Goal: Task Accomplishment & Management: Use online tool/utility

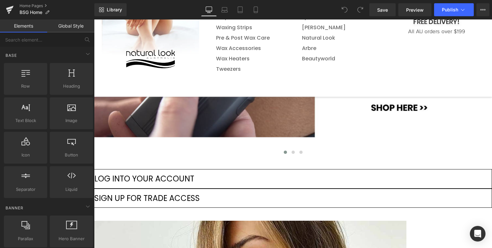
scroll to position [147, 0]
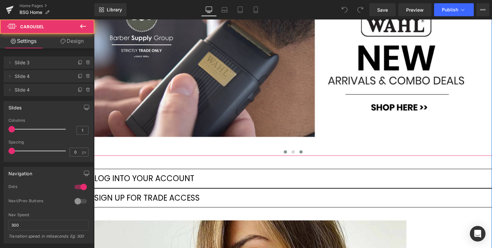
click at [299, 152] on span "Main content" at bounding box center [300, 152] width 3 height 3
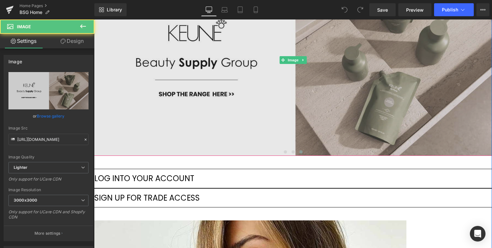
click at [239, 114] on img "Main content" at bounding box center [293, 60] width 398 height 192
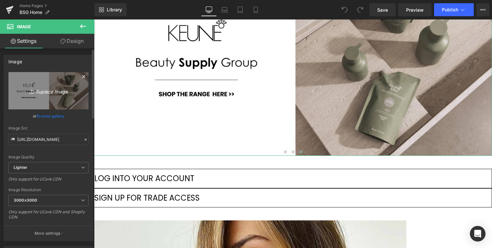
click at [49, 92] on icon "Replace Image" at bounding box center [48, 91] width 52 height 8
type input "C:\fakepath\BSG-Header-KEUNE.jpg"
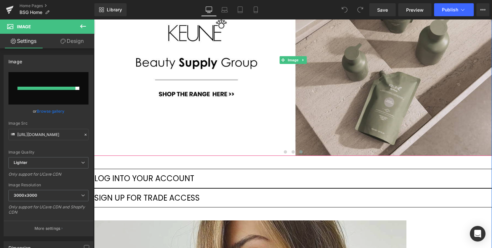
type input "[URL][DOMAIN_NAME]"
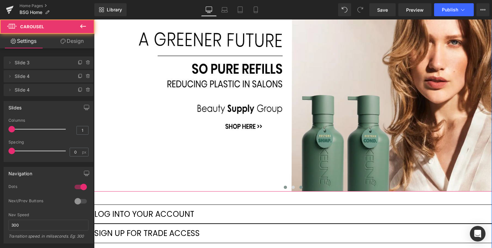
click at [285, 186] on span "Main content" at bounding box center [285, 187] width 3 height 3
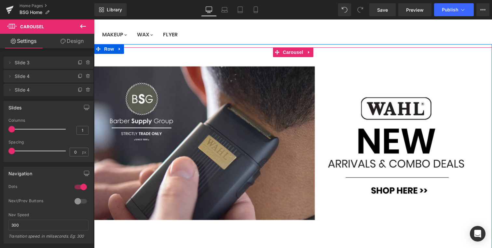
scroll to position [64, 0]
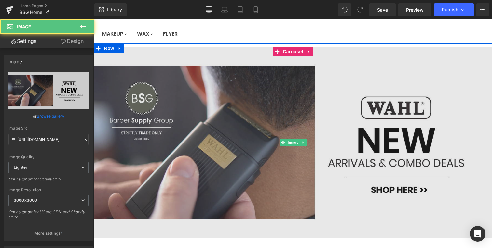
click at [249, 156] on img "Main content" at bounding box center [293, 143] width 398 height 192
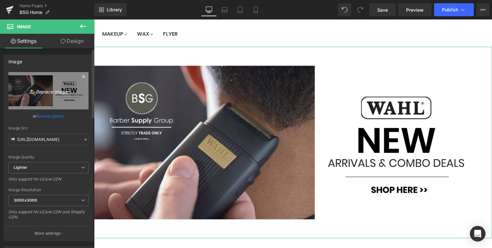
click at [46, 90] on icon "Replace Image" at bounding box center [48, 91] width 52 height 8
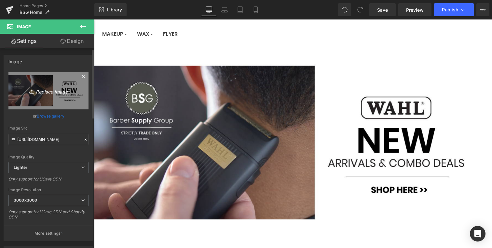
type input "C:\fakepath\BSG-360-SILVER.jpg"
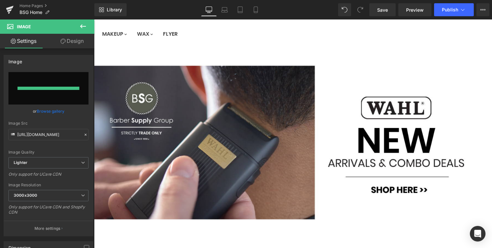
type input "[URL][DOMAIN_NAME]"
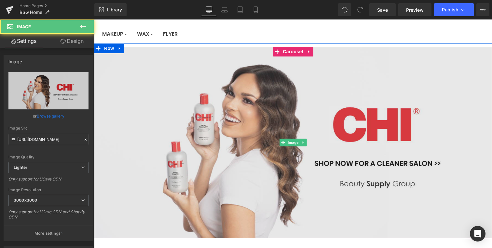
click at [240, 143] on img "Main content" at bounding box center [293, 143] width 398 height 192
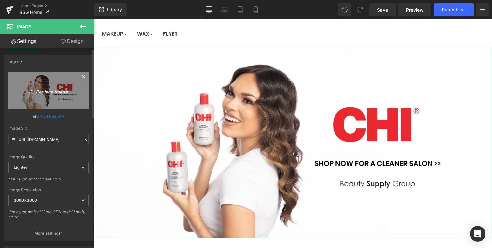
click at [46, 94] on icon "Replace Image" at bounding box center [48, 91] width 52 height 8
type input "C:\fakepath\BSG-YUKO-55.jpg"
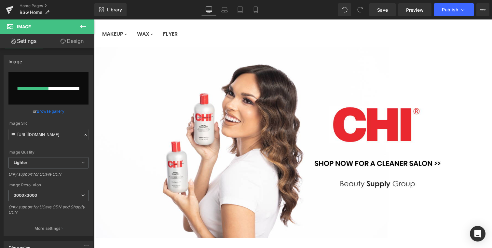
type input "[URL][DOMAIN_NAME]"
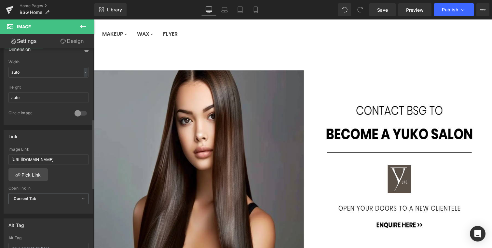
scroll to position [202, 0]
click at [50, 162] on input "[URL][DOMAIN_NAME]" at bounding box center [48, 161] width 80 height 11
paste input "pages/contact"
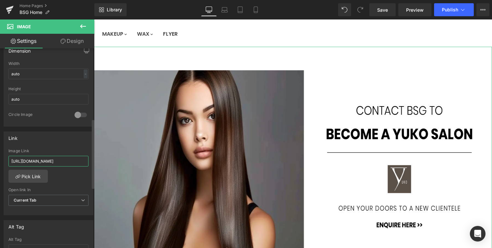
scroll to position [0, 31]
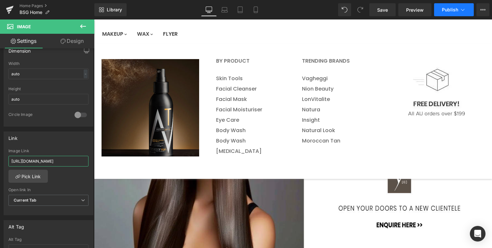
type input "[URL][DOMAIN_NAME]"
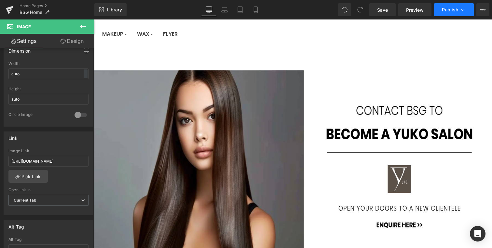
click at [450, 9] on span "Publish" at bounding box center [450, 9] width 16 height 5
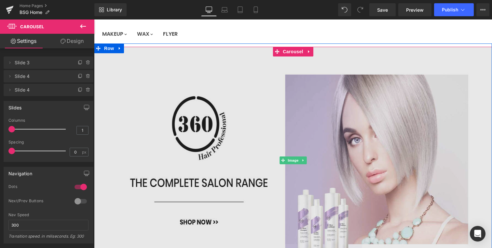
click at [194, 137] on img "Main content" at bounding box center [293, 161] width 398 height 228
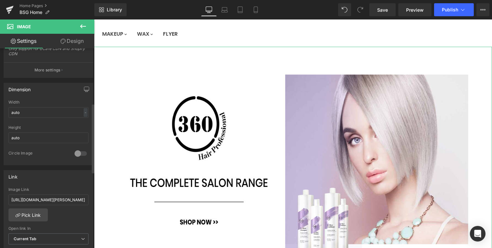
scroll to position [166, 0]
click at [50, 197] on input "[URL][DOMAIN_NAME][PERSON_NAME]" at bounding box center [48, 198] width 80 height 11
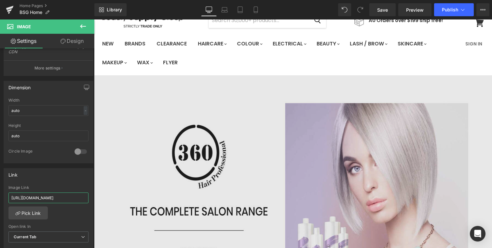
scroll to position [0, 0]
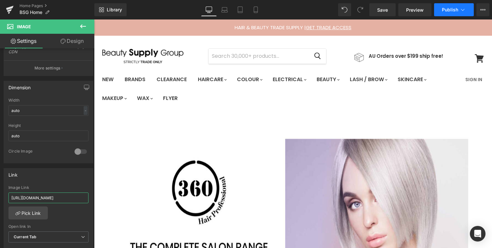
type input "[URL][DOMAIN_NAME]"
click at [442, 9] on span "Publish" at bounding box center [450, 9] width 16 height 5
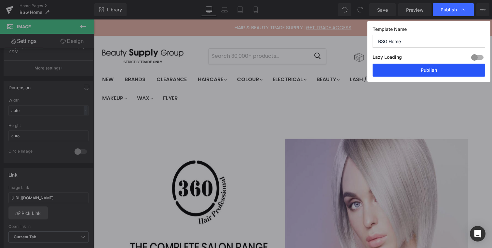
click at [427, 69] on button "Publish" at bounding box center [428, 70] width 113 height 13
